Goal: Information Seeking & Learning: Understand process/instructions

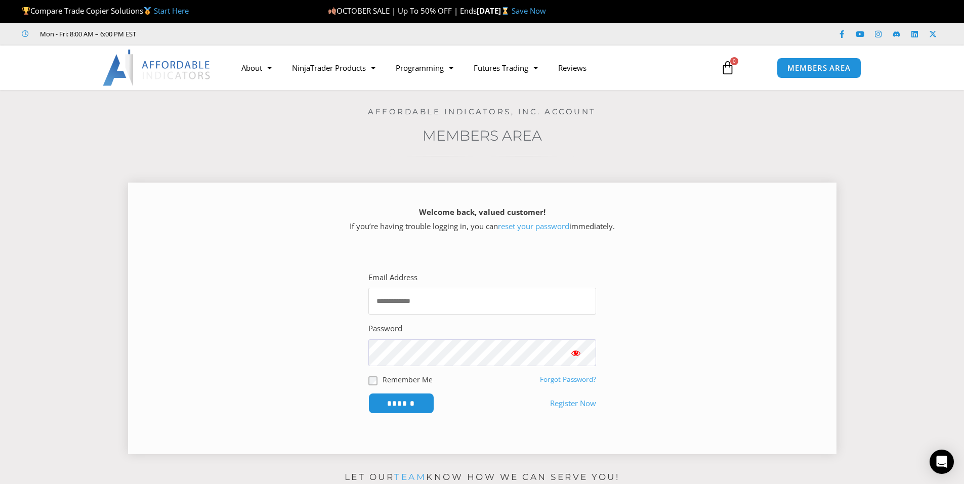
type input "**********"
click at [578, 356] on span "Show password" at bounding box center [576, 353] width 10 height 10
click at [419, 407] on input "******" at bounding box center [400, 404] width 69 height 22
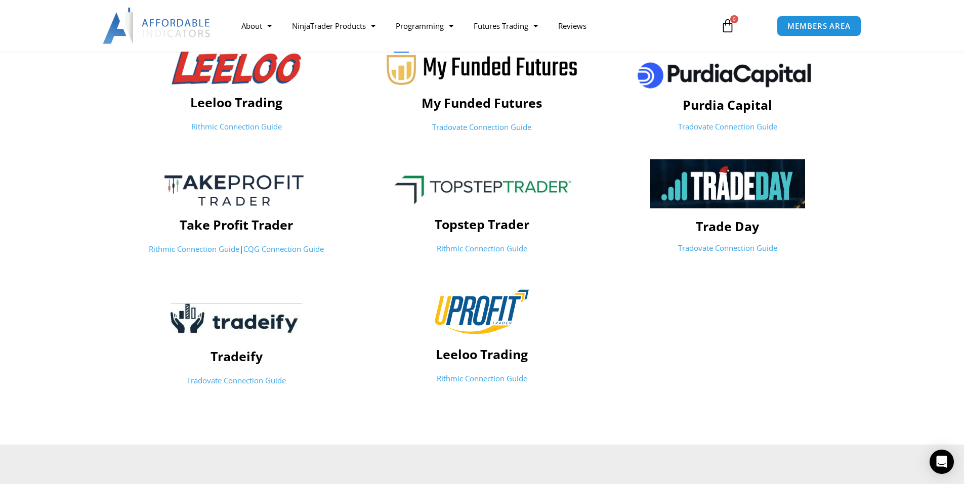
scroll to position [456, 0]
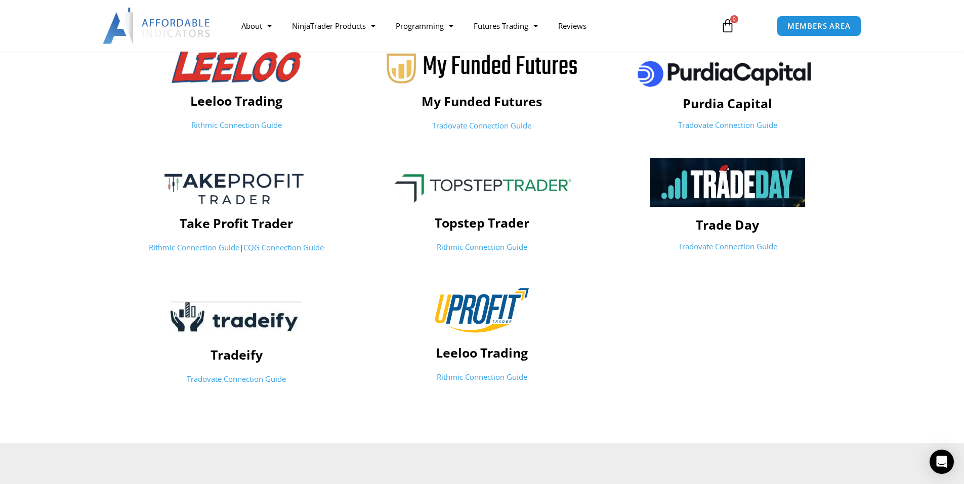
click at [470, 248] on link "Rithmic Connection Guide" at bounding box center [482, 247] width 91 height 10
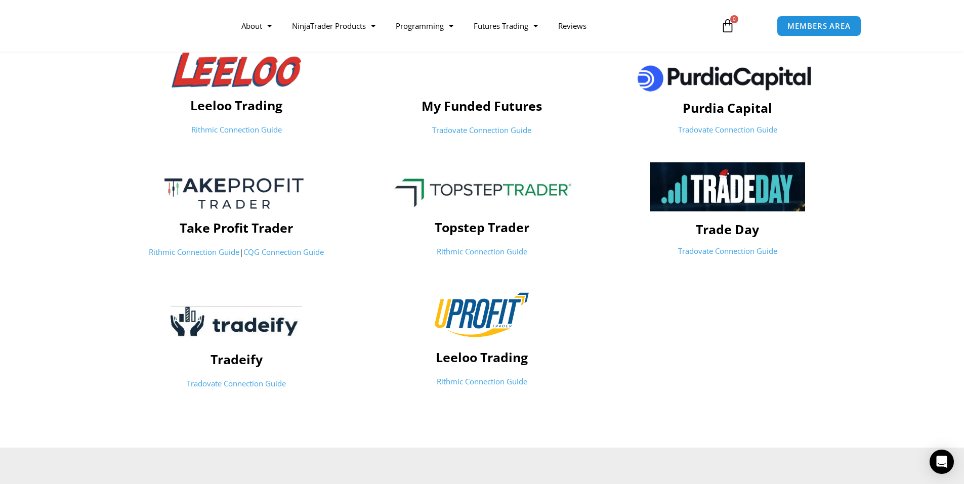
scroll to position [456, 0]
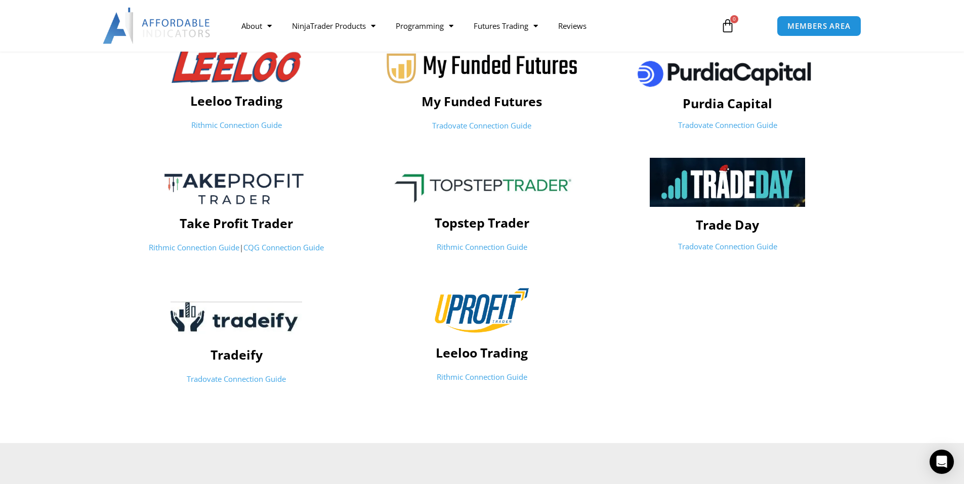
click at [273, 252] on link "CQG Connection Guide" at bounding box center [283, 247] width 80 height 10
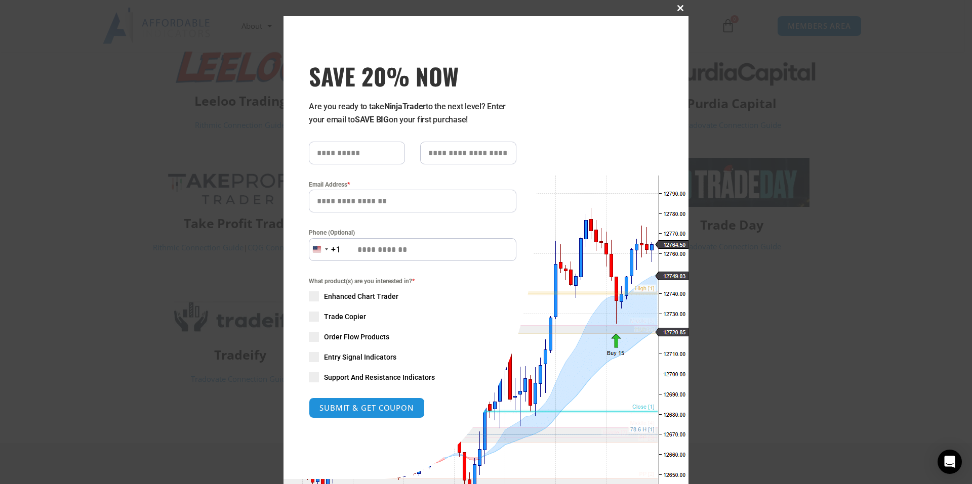
click at [674, 7] on span "SAVE 20% NOW popup" at bounding box center [680, 8] width 16 height 6
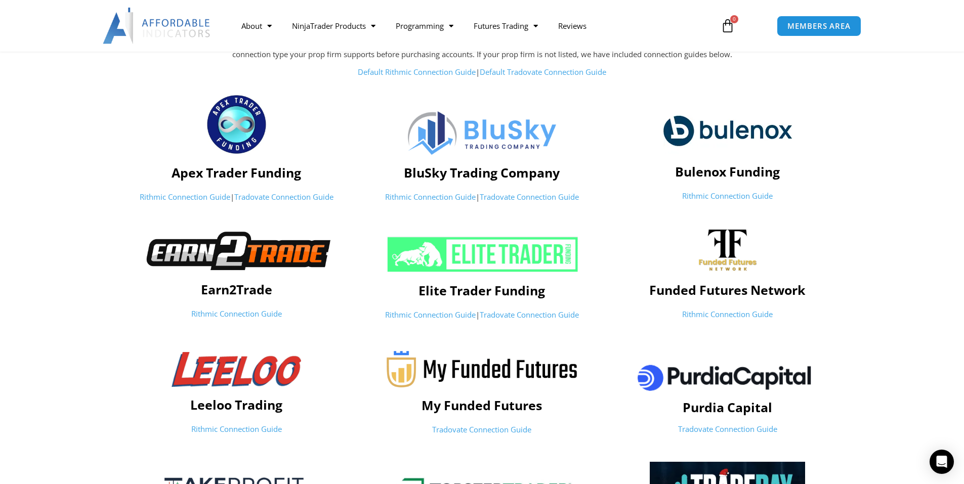
scroll to position [152, 0]
click at [535, 316] on link "Tradovate Connection Guide" at bounding box center [529, 314] width 99 height 10
click at [310, 199] on link "Tradovate Connection Guide" at bounding box center [283, 196] width 99 height 10
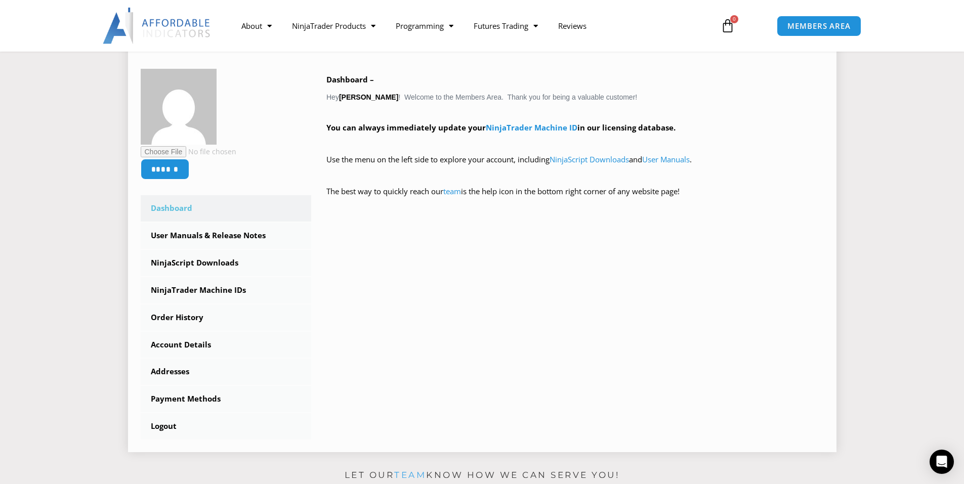
scroll to position [202, 0]
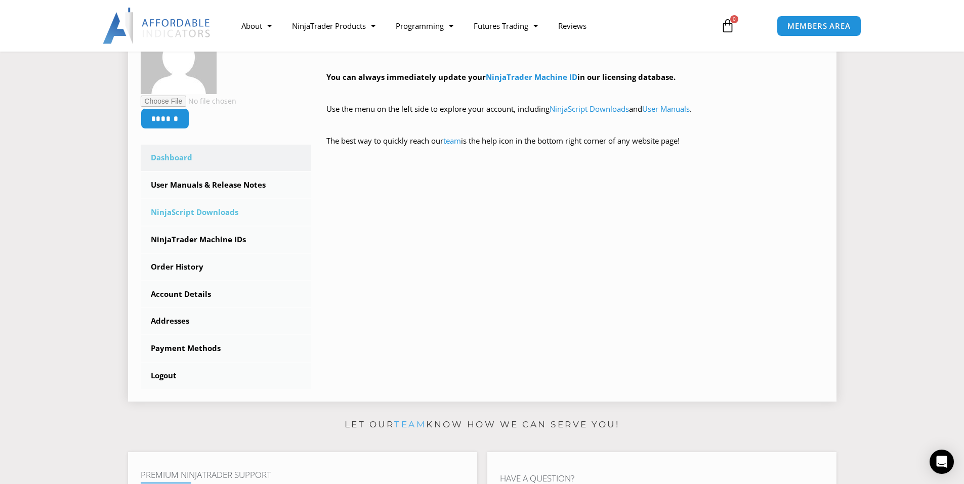
click at [197, 215] on link "NinjaScript Downloads" at bounding box center [226, 212] width 171 height 26
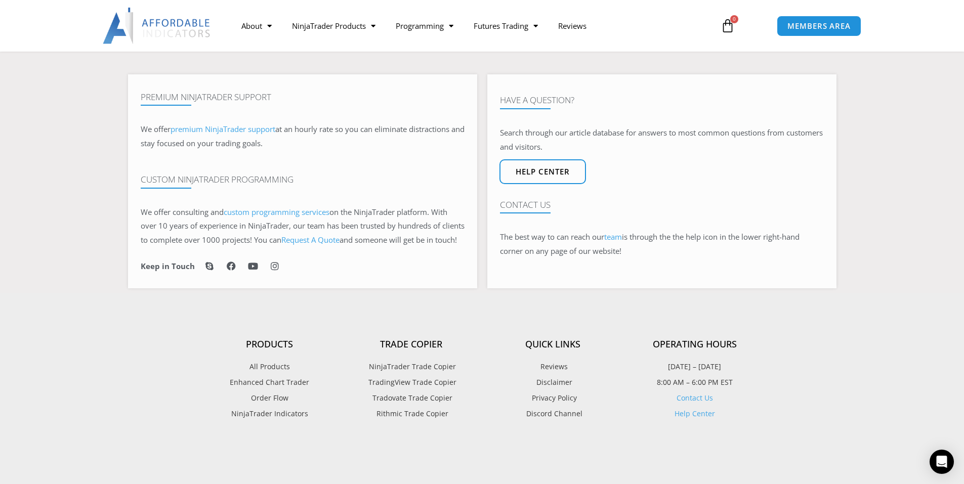
scroll to position [709, 0]
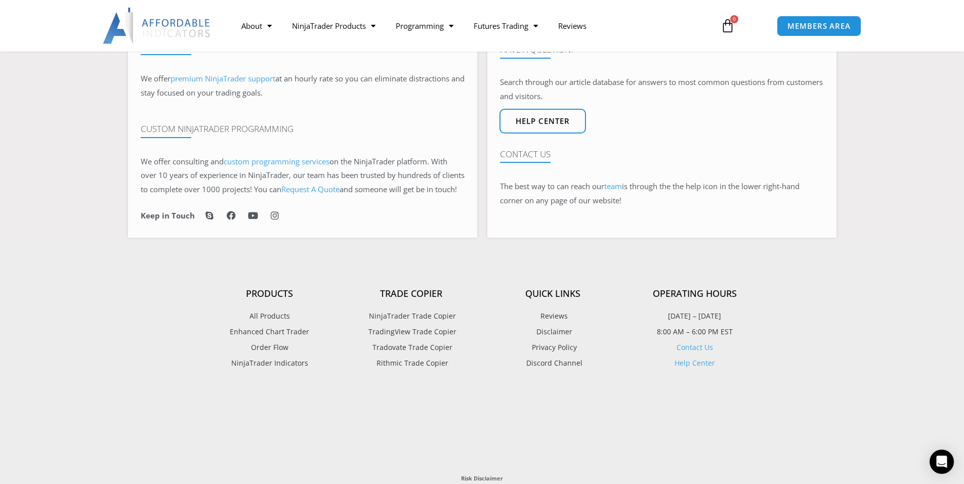
click at [396, 354] on span "Tradovate Trade Copier" at bounding box center [411, 347] width 83 height 13
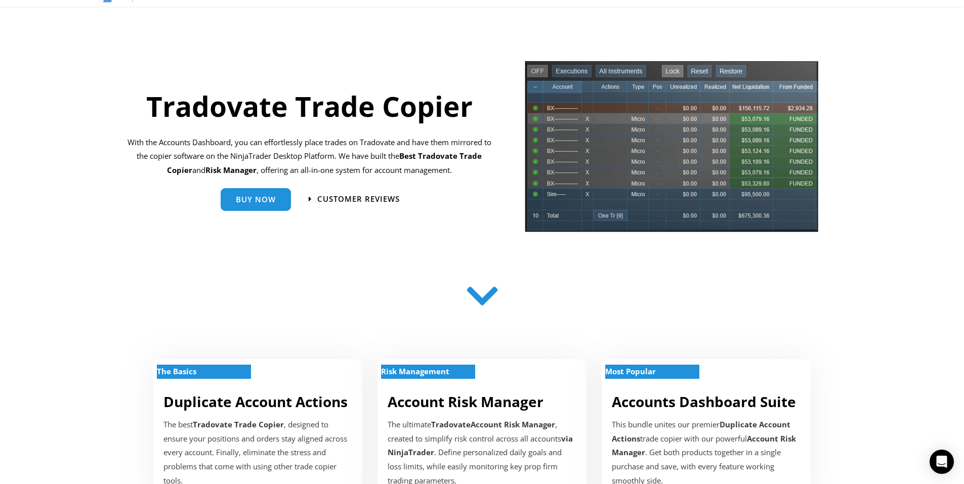
scroll to position [101, 0]
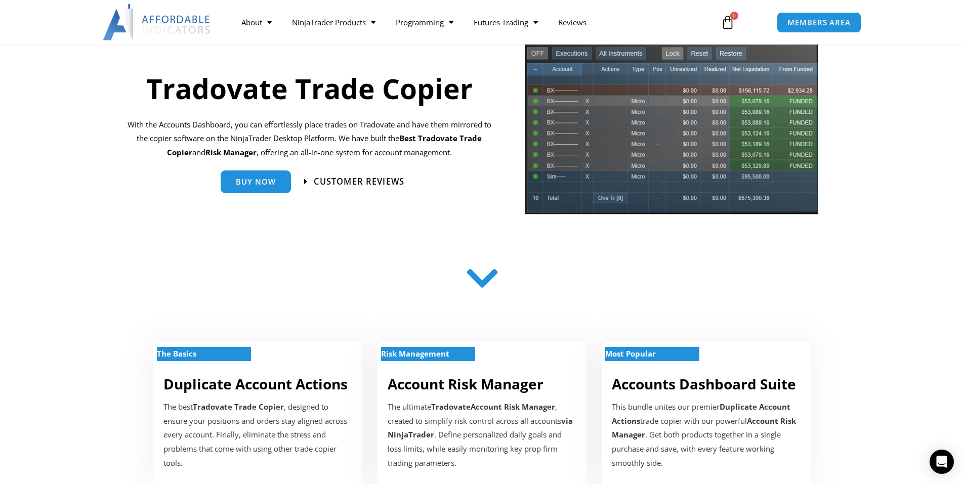
click at [350, 181] on span "Customer Reviews" at bounding box center [359, 181] width 91 height 9
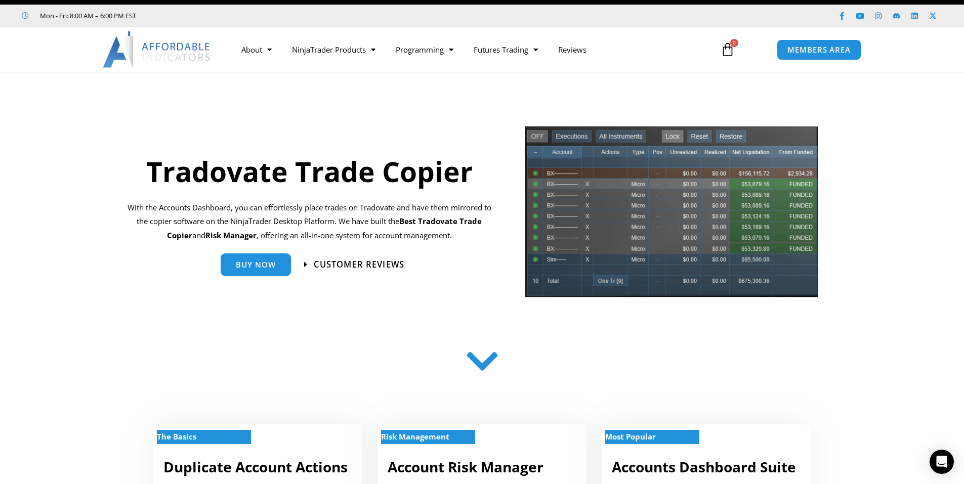
scroll to position [0, 0]
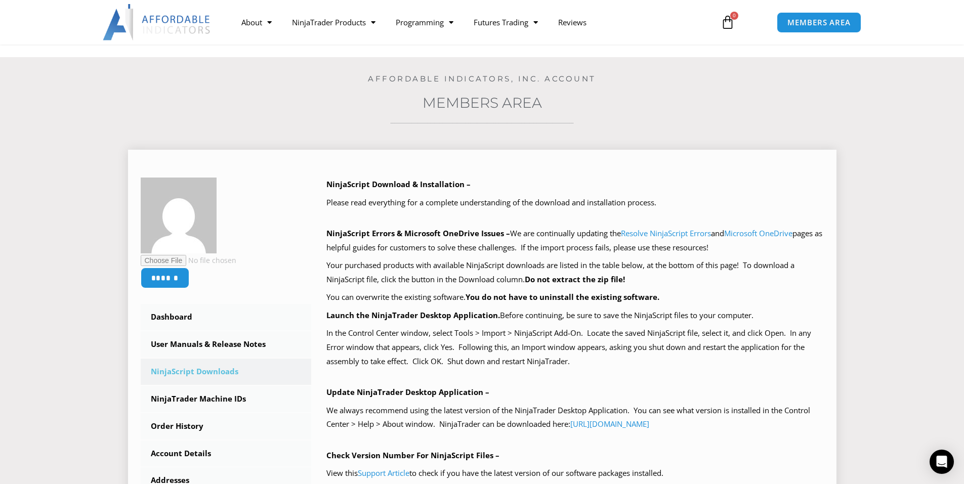
scroll to position [51, 0]
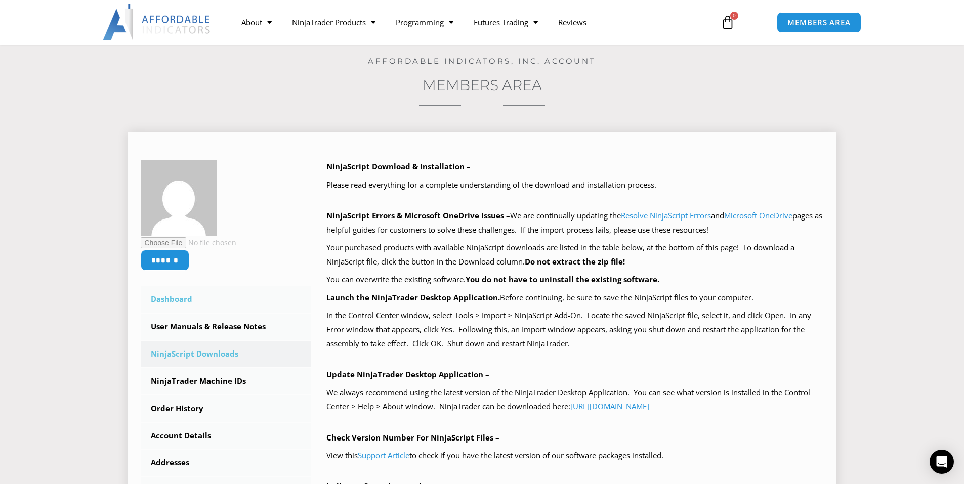
click at [167, 296] on link "Dashboard" at bounding box center [226, 299] width 171 height 26
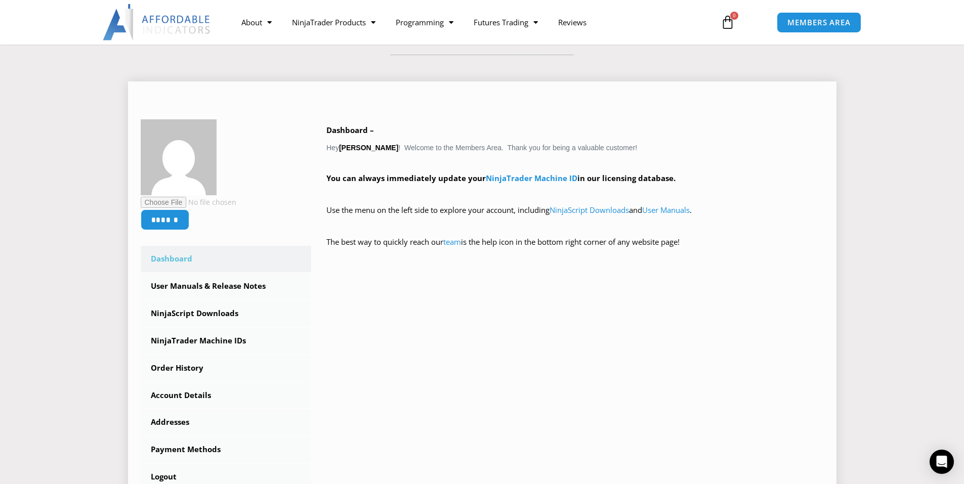
scroll to position [152, 0]
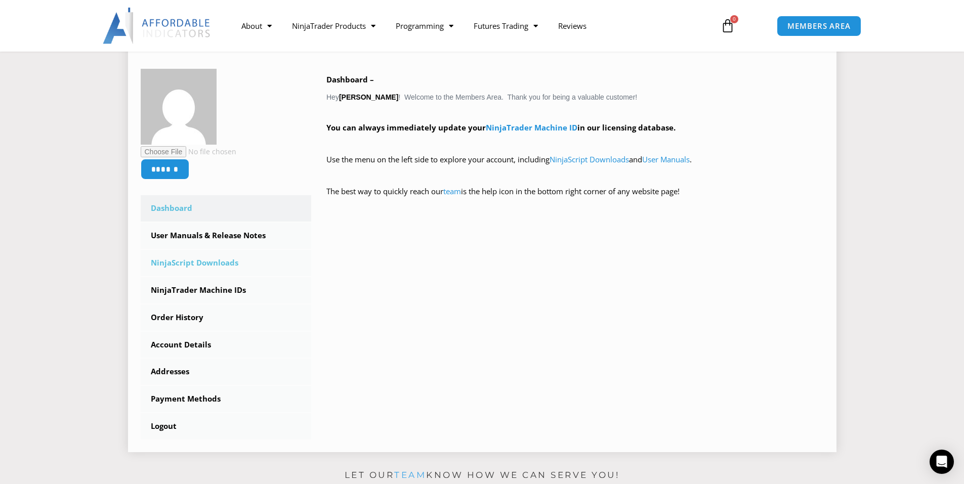
click at [187, 268] on link "NinjaScript Downloads" at bounding box center [226, 263] width 171 height 26
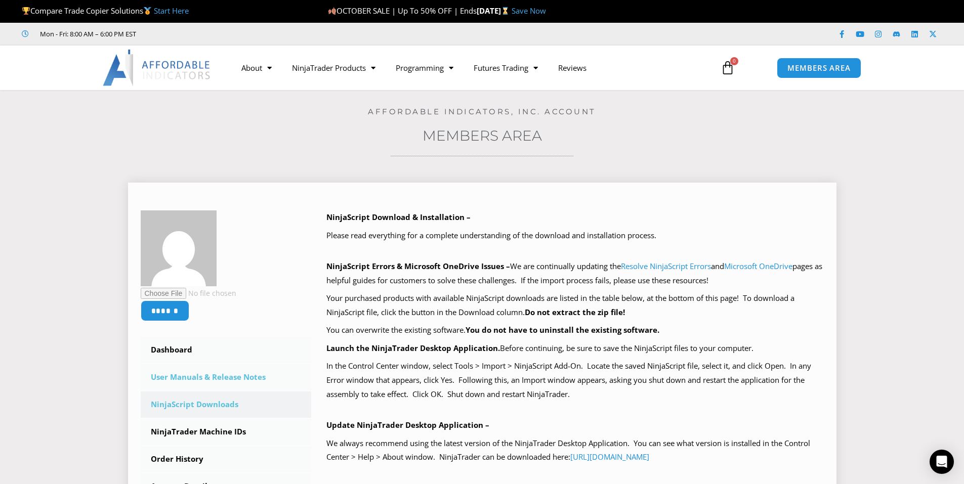
click at [194, 376] on link "User Manuals & Release Notes" at bounding box center [226, 377] width 171 height 26
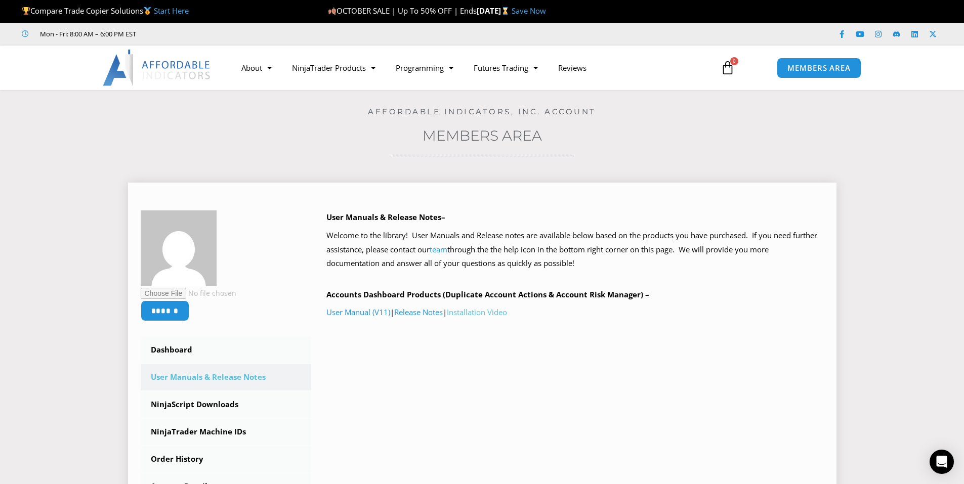
click at [491, 316] on link "Installation Video" at bounding box center [477, 312] width 60 height 10
